Goal: Task Accomplishment & Management: Use online tool/utility

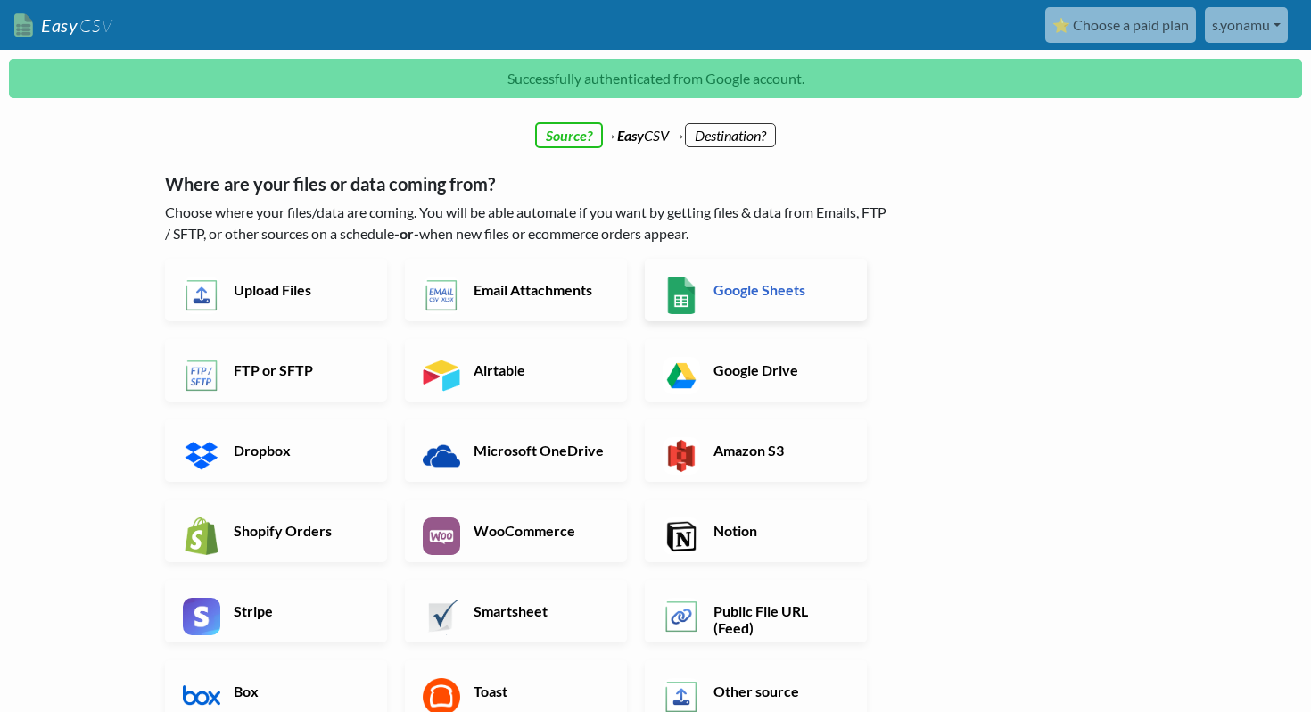
click at [731, 278] on link "Google Sheets" at bounding box center [756, 290] width 222 height 62
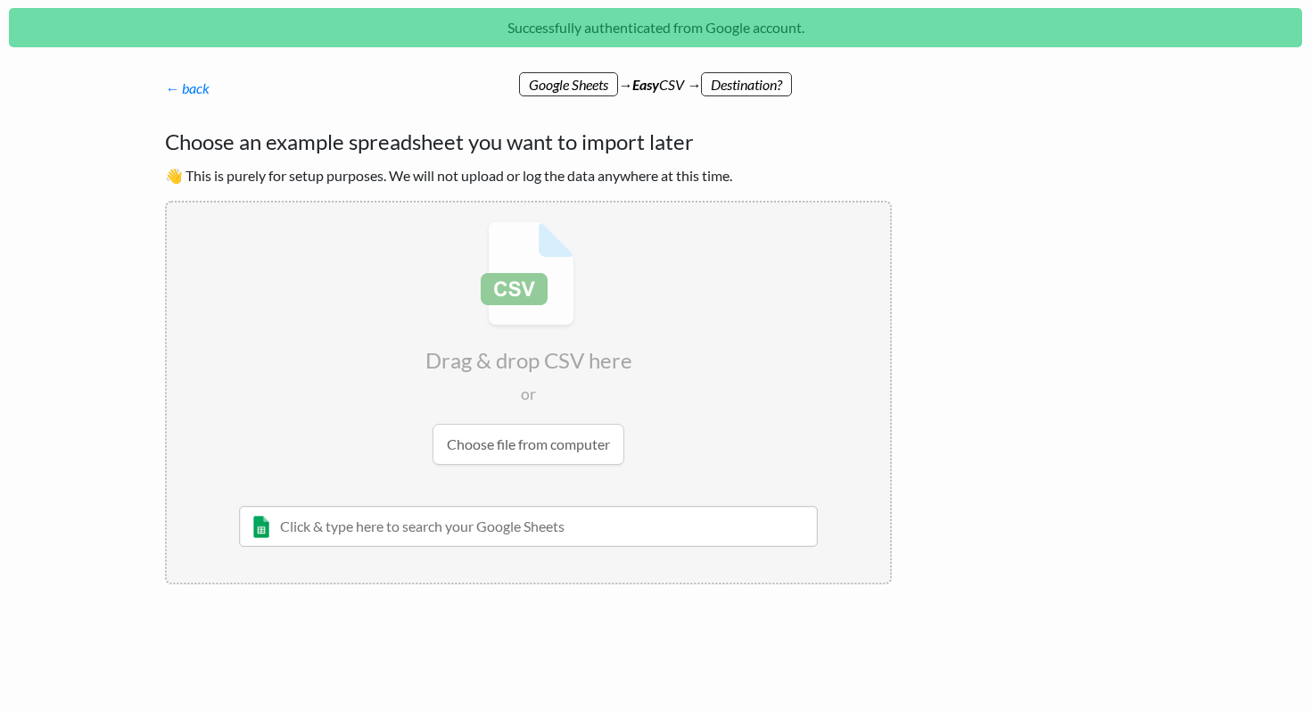
scroll to position [54, 0]
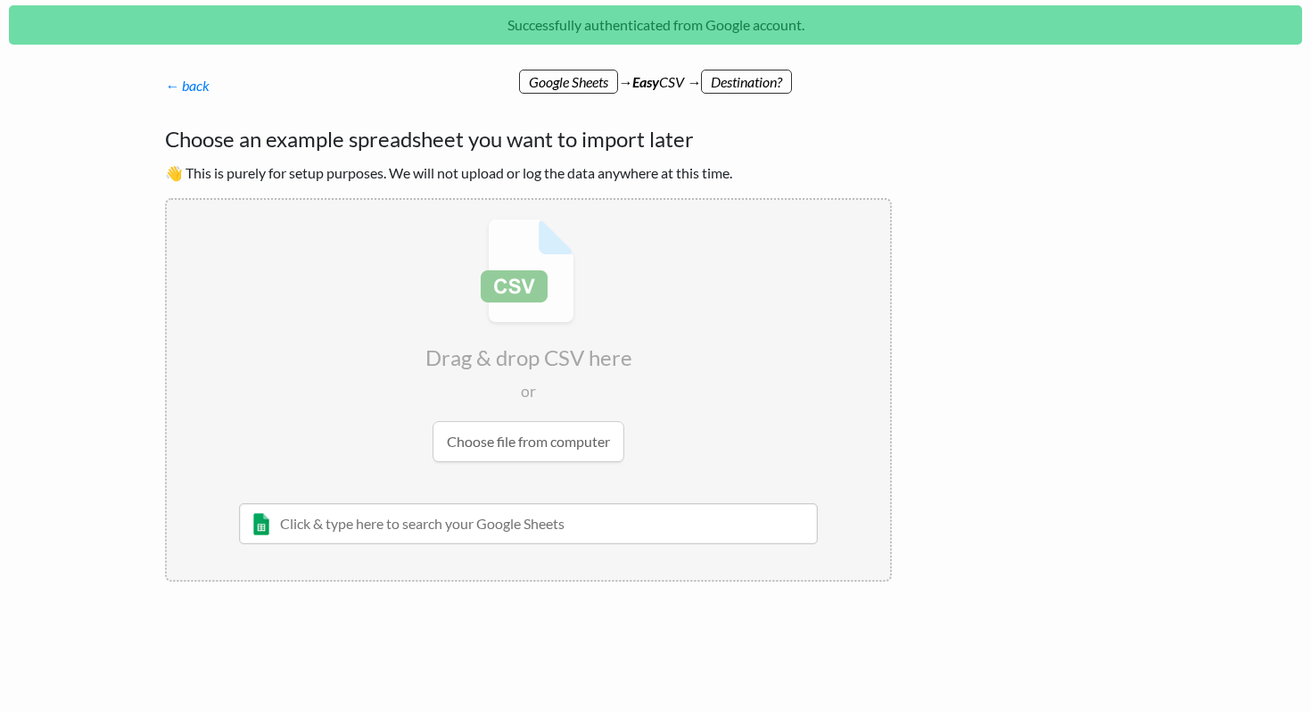
click at [360, 530] on input "text" at bounding box center [528, 523] width 579 height 41
paste input "Copy of UpGate LEADS"
type input "Copy of UpGate LEADS"
click at [509, 581] on div "[PERSON_NAME]" at bounding box center [542, 579] width 528 height 19
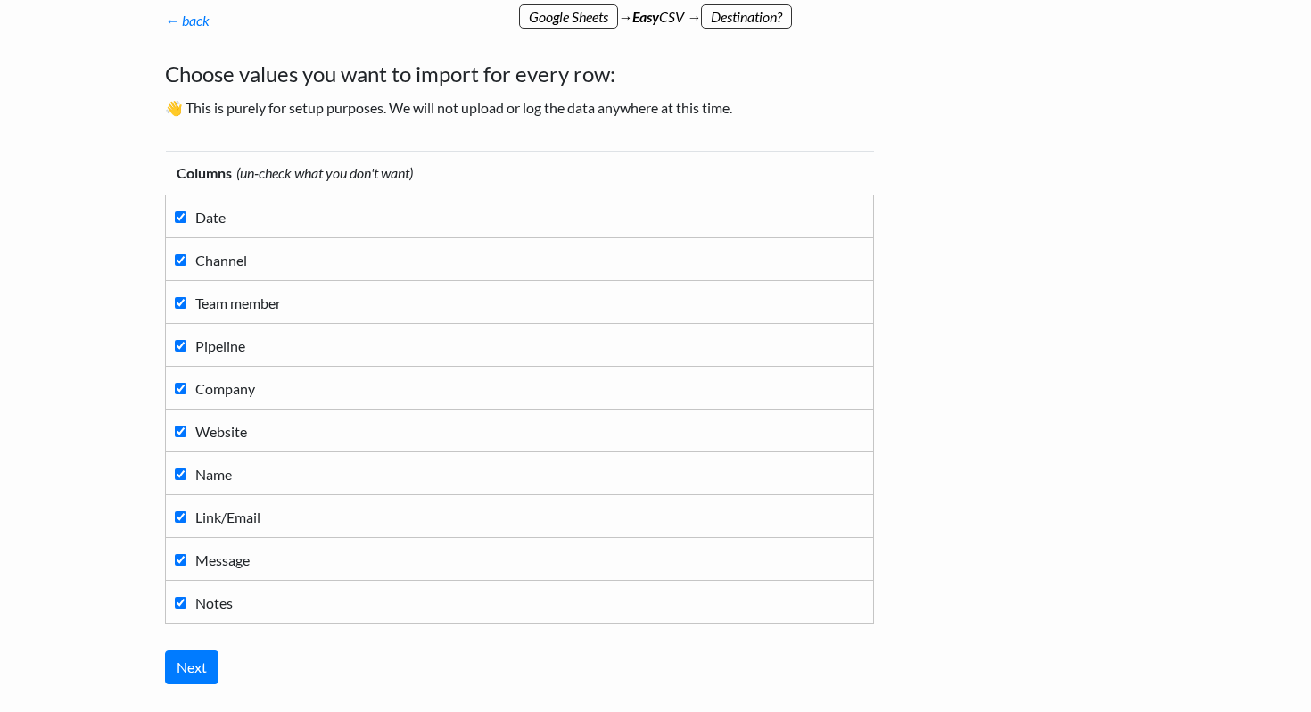
scroll to position [117, 0]
click at [191, 662] on input "Next" at bounding box center [192, 669] width 54 height 34
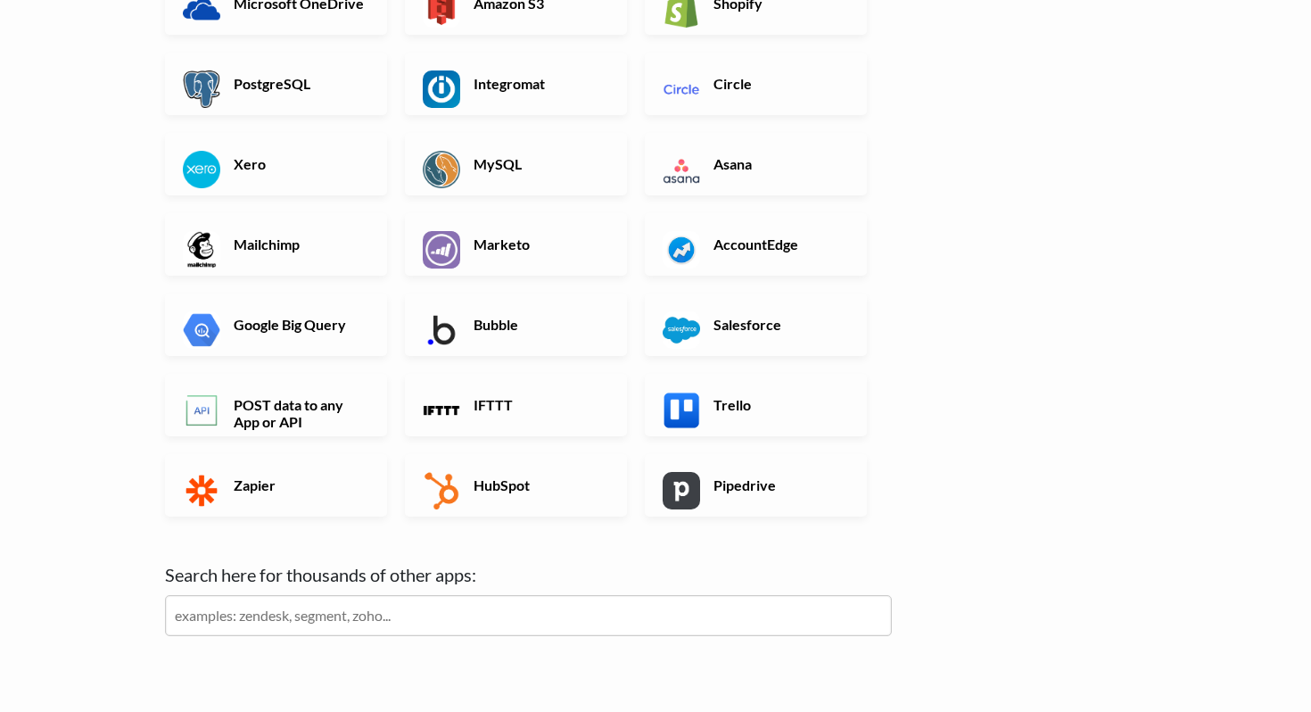
scroll to position [516, 0]
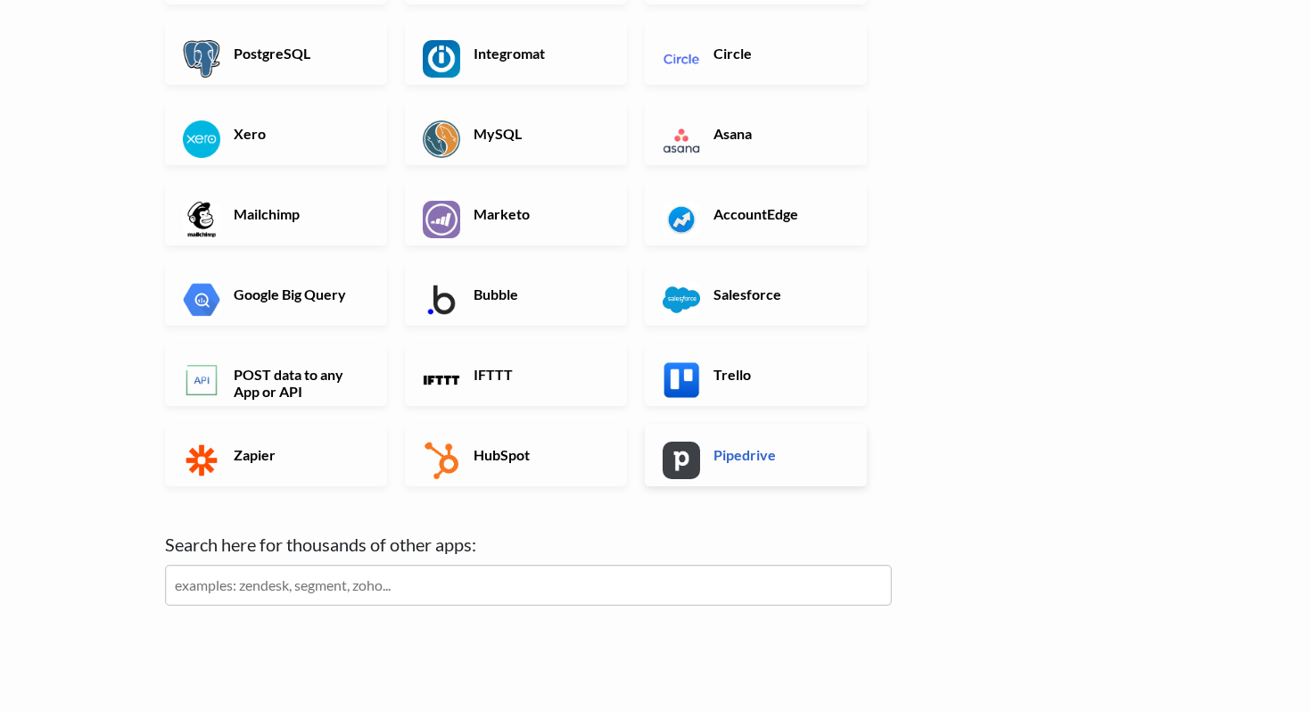
click at [713, 450] on h6 "Pipedrive" at bounding box center [779, 454] width 140 height 17
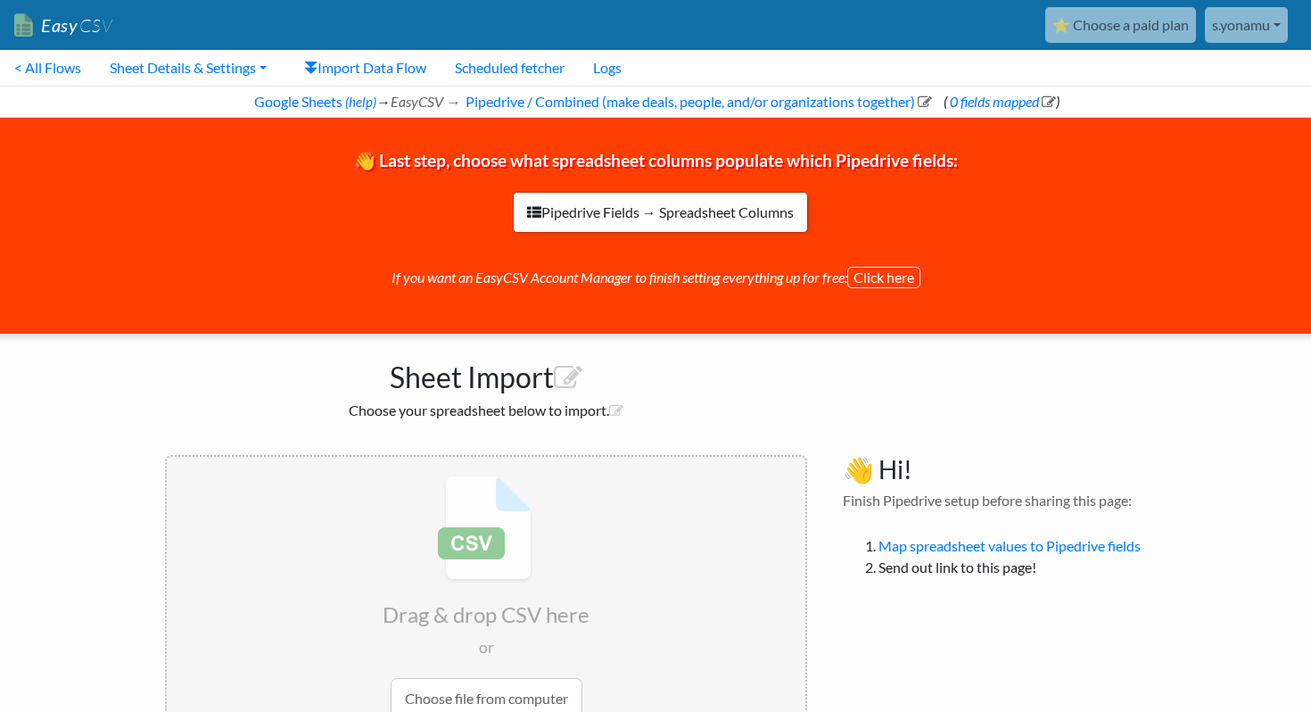
scroll to position [149, 0]
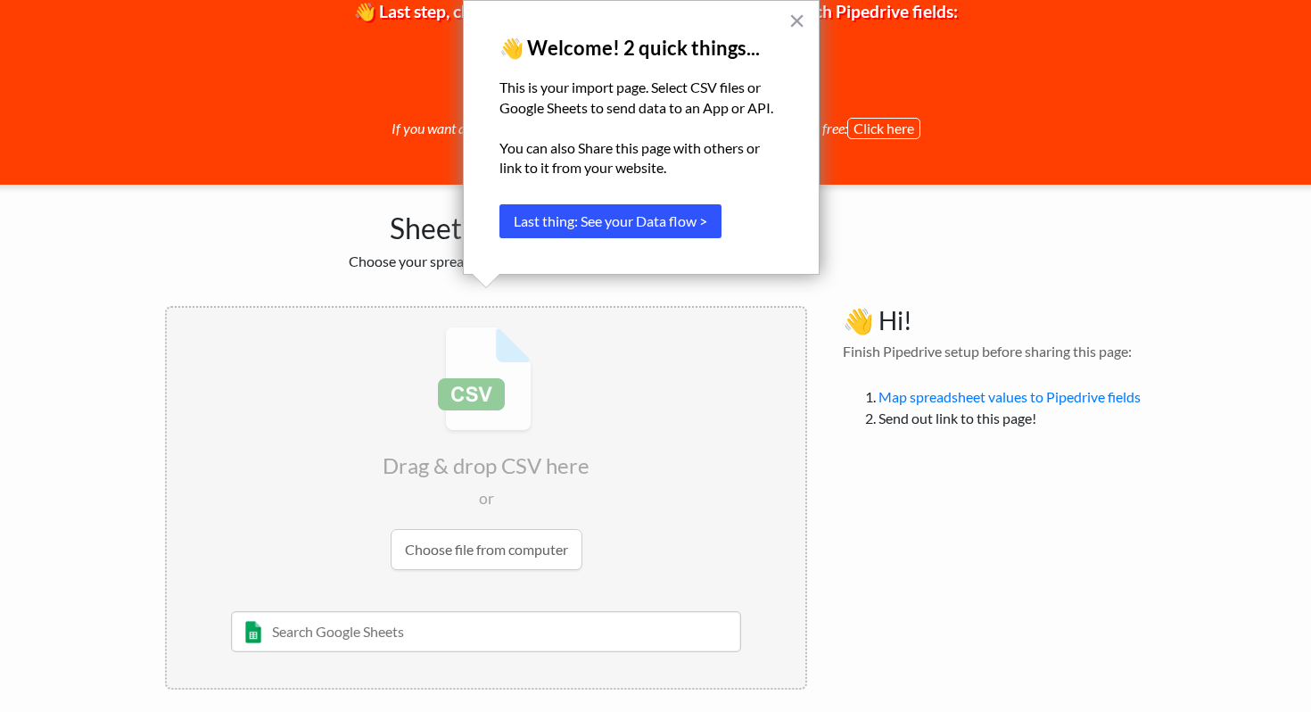
click at [677, 224] on button "Last thing: See your Data flow >" at bounding box center [610, 221] width 222 height 34
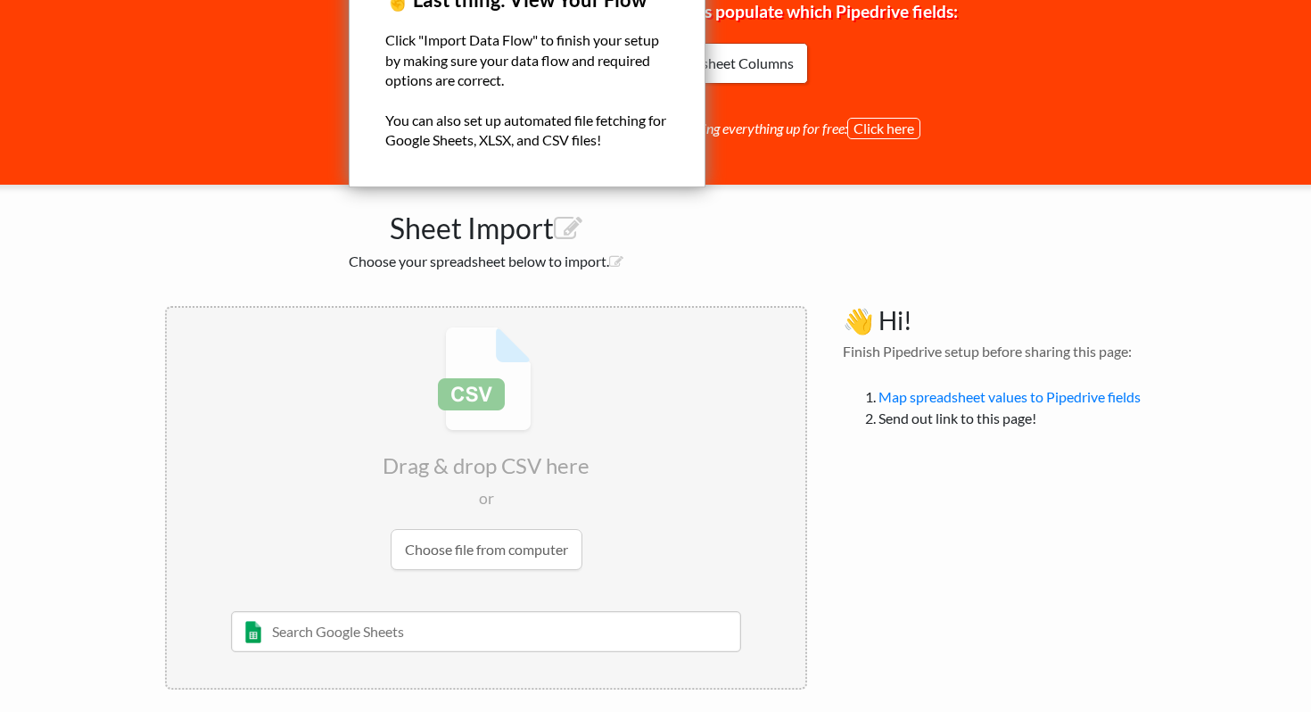
scroll to position [0, 0]
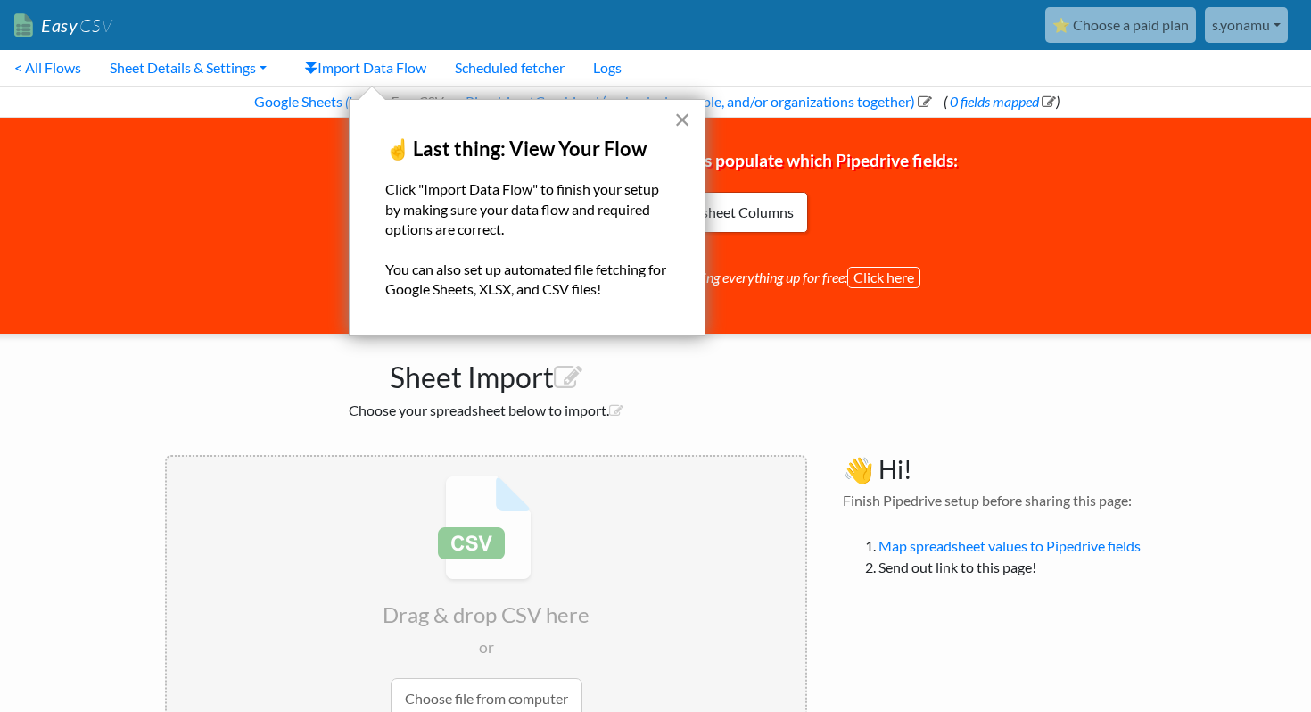
click at [677, 115] on button "×" at bounding box center [682, 119] width 17 height 29
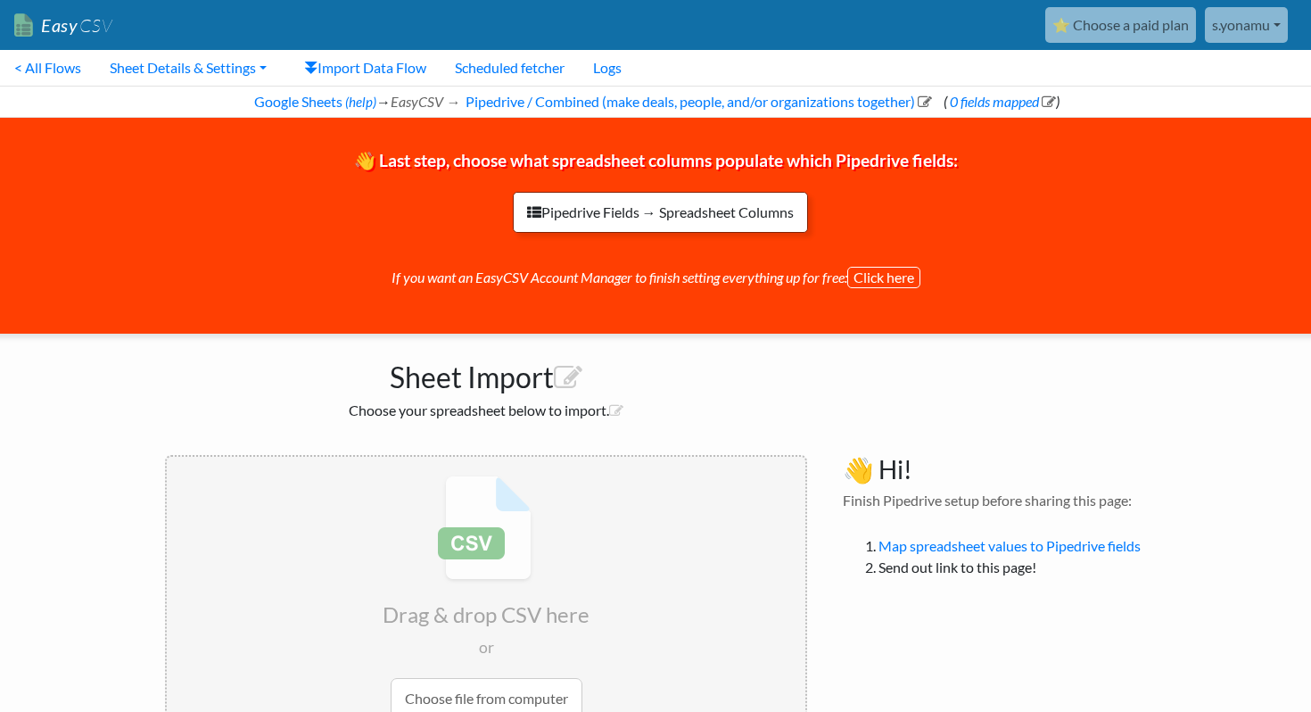
click at [694, 218] on link "Pipedrive Fields → Spreadsheet Columns" at bounding box center [660, 212] width 295 height 41
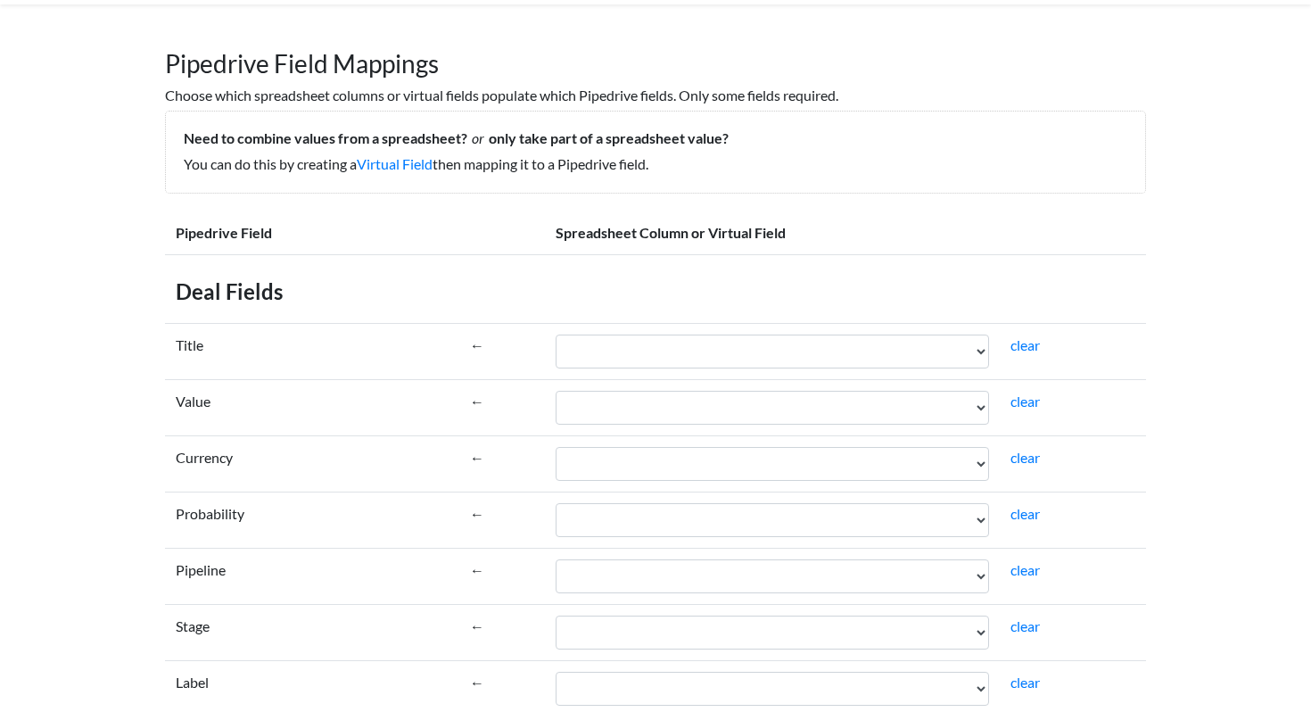
scroll to position [86, 0]
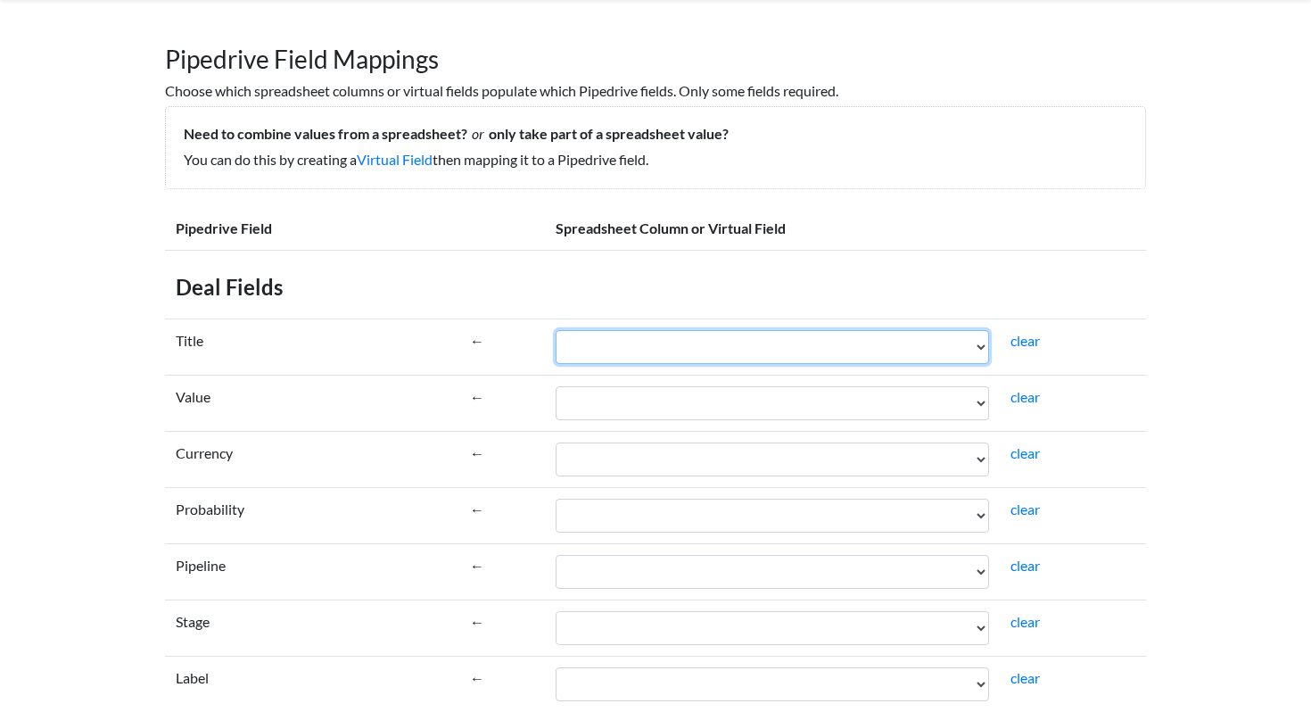
click at [607, 354] on select "Date Channel Team member Pipeline Company Website Name Link/Email Message Notes" at bounding box center [773, 347] width 434 height 34
click at [556, 330] on select "Date Channel Team member Pipeline Company Website Name Link/Email Message Notes" at bounding box center [773, 347] width 434 height 34
click at [721, 336] on select "Date Channel Team member Pipeline Company Website Name Link/Email Message Notes" at bounding box center [773, 347] width 434 height 34
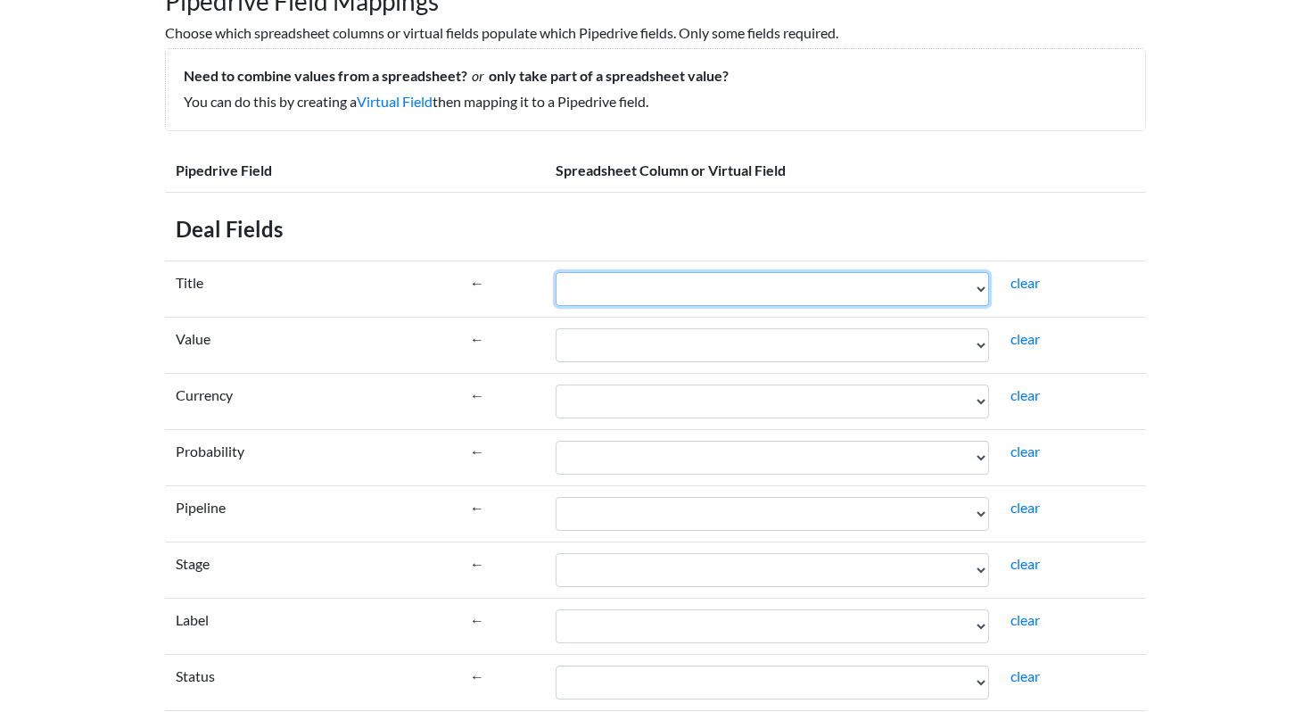
scroll to position [178, 0]
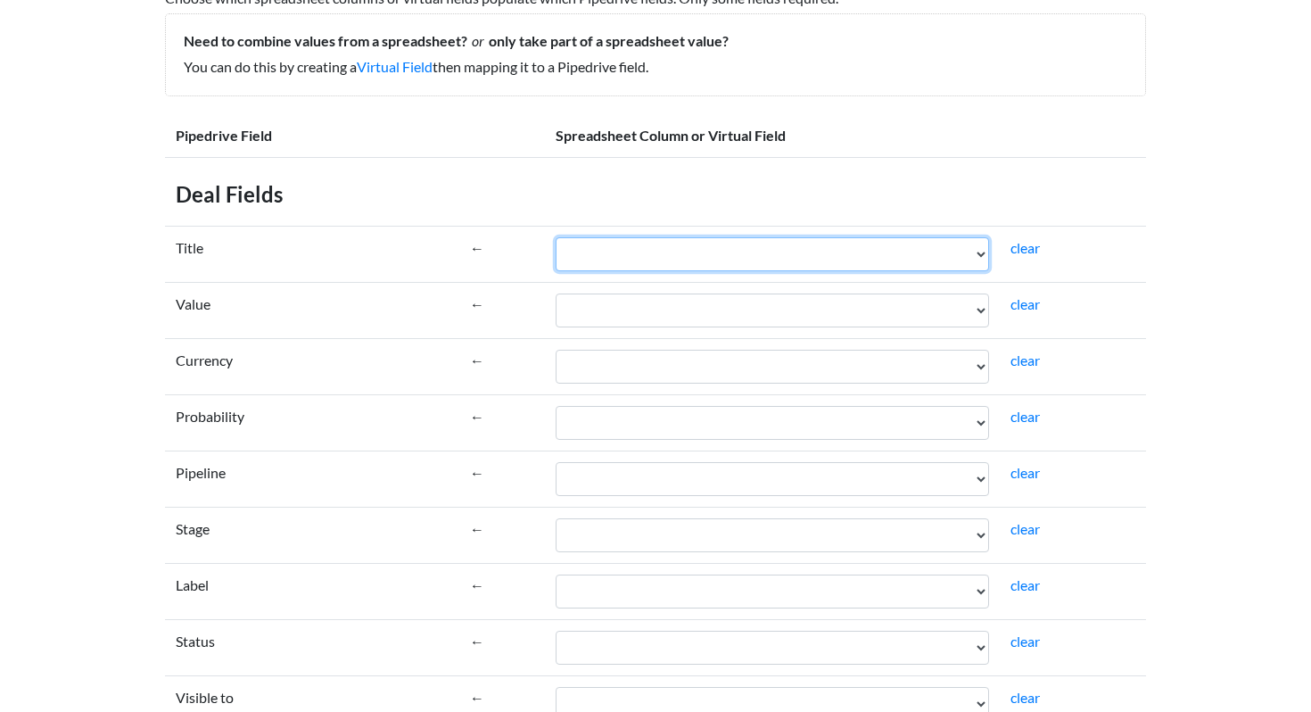
click at [798, 257] on select "Date Channel Team member Pipeline Company Website Name Link/Email Message Notes" at bounding box center [773, 254] width 434 height 34
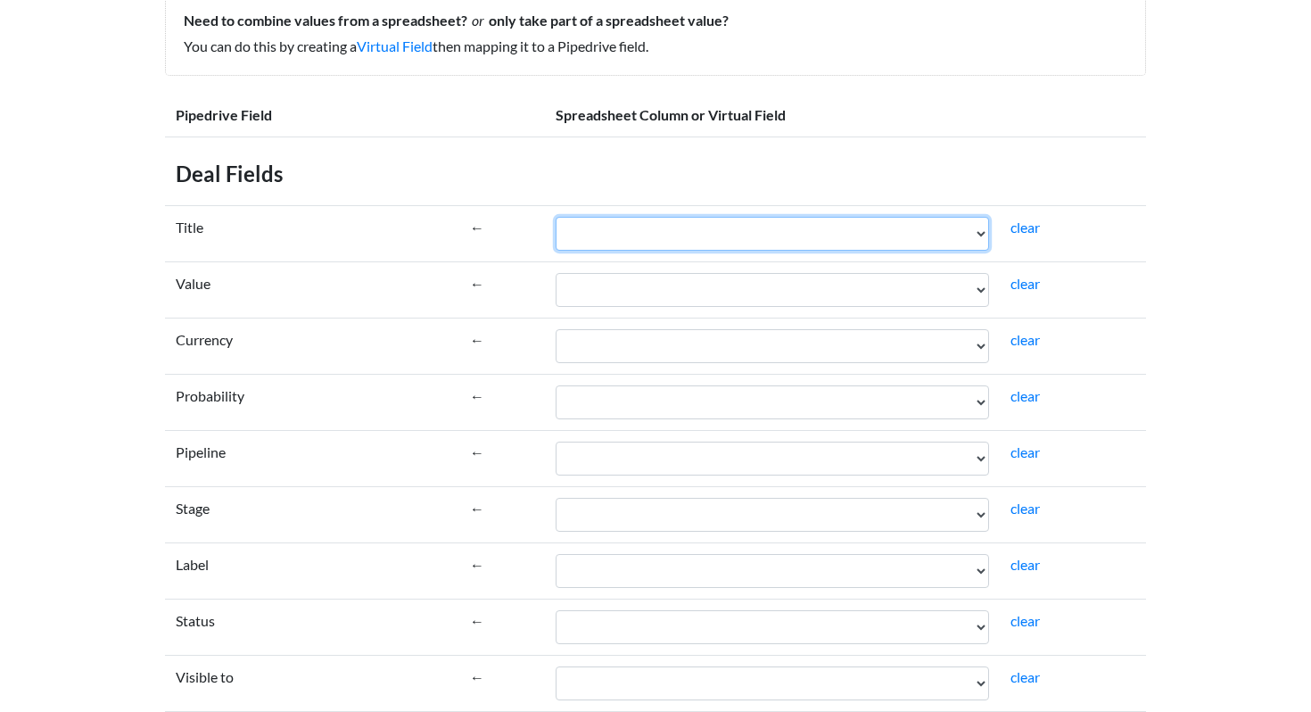
scroll to position [204, 0]
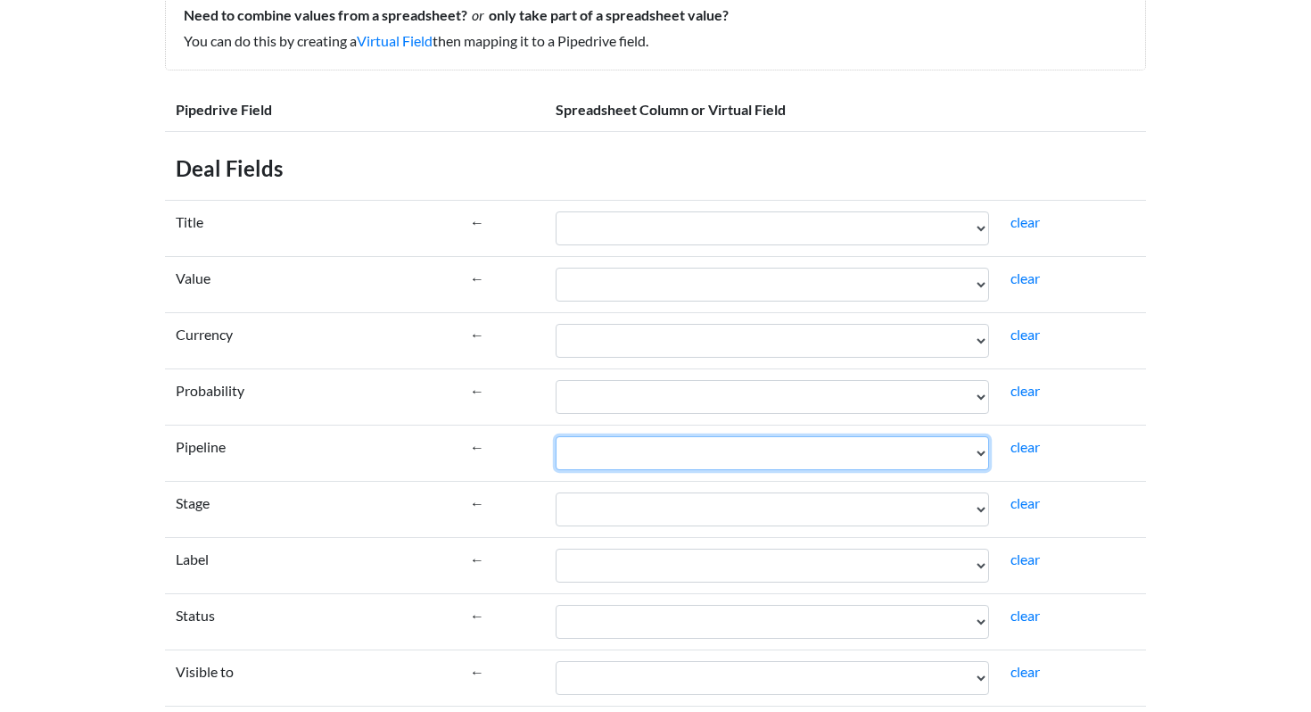
click at [649, 458] on select "Date Channel Team member Pipeline Company Website Name Link/Email Message Notes" at bounding box center [773, 453] width 434 height 34
click at [556, 436] on select "Date Channel Team member Pipeline Company Website Name Link/Email Message Notes" at bounding box center [773, 453] width 434 height 34
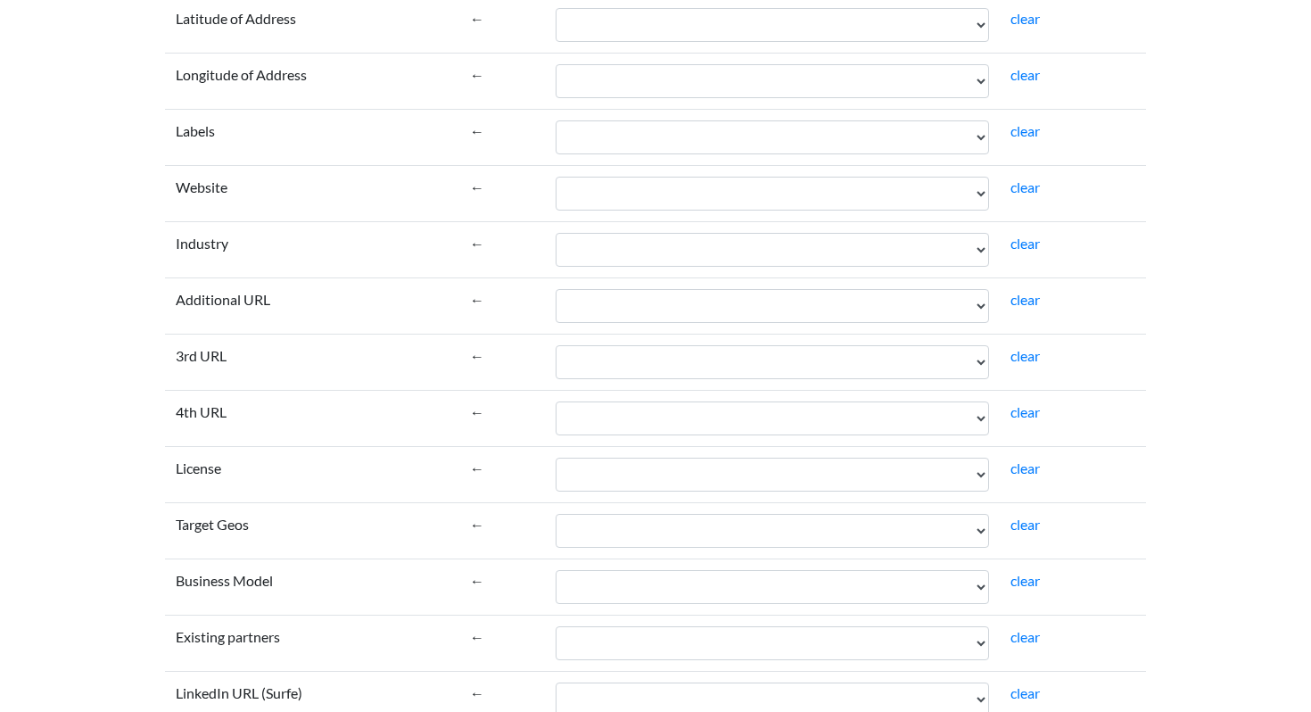
scroll to position [2812, 0]
